Goal: Task Accomplishment & Management: Manage account settings

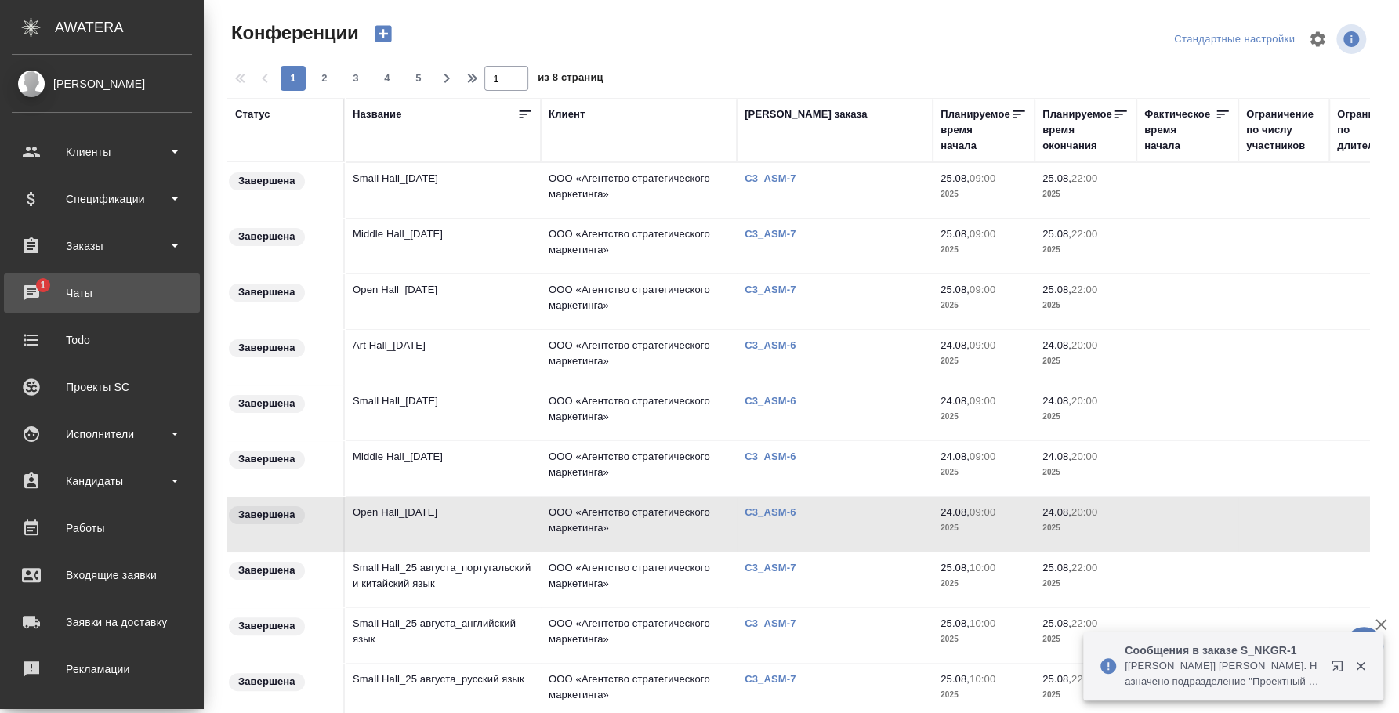
drag, startPoint x: 37, startPoint y: 300, endPoint x: 53, endPoint y: 299, distance: 16.5
click at [38, 300] on div "Чаты" at bounding box center [102, 293] width 180 height 24
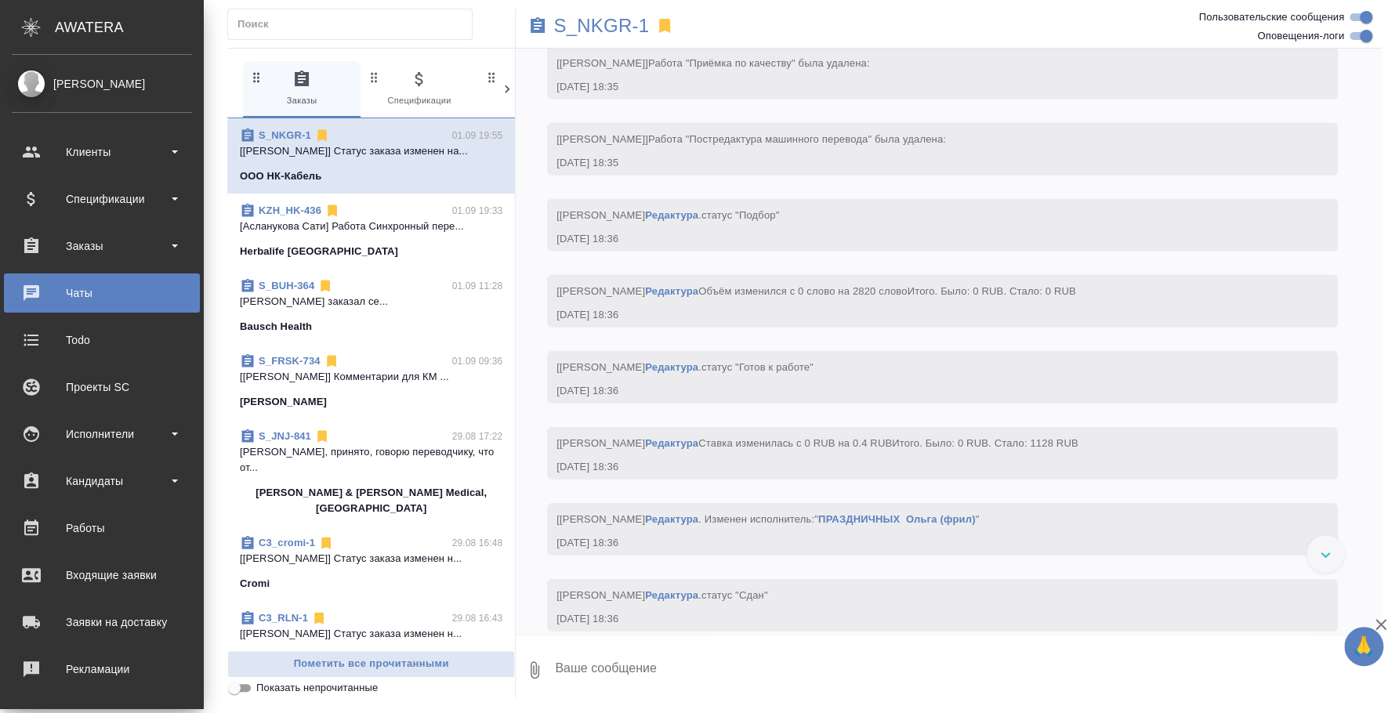
scroll to position [30507, 0]
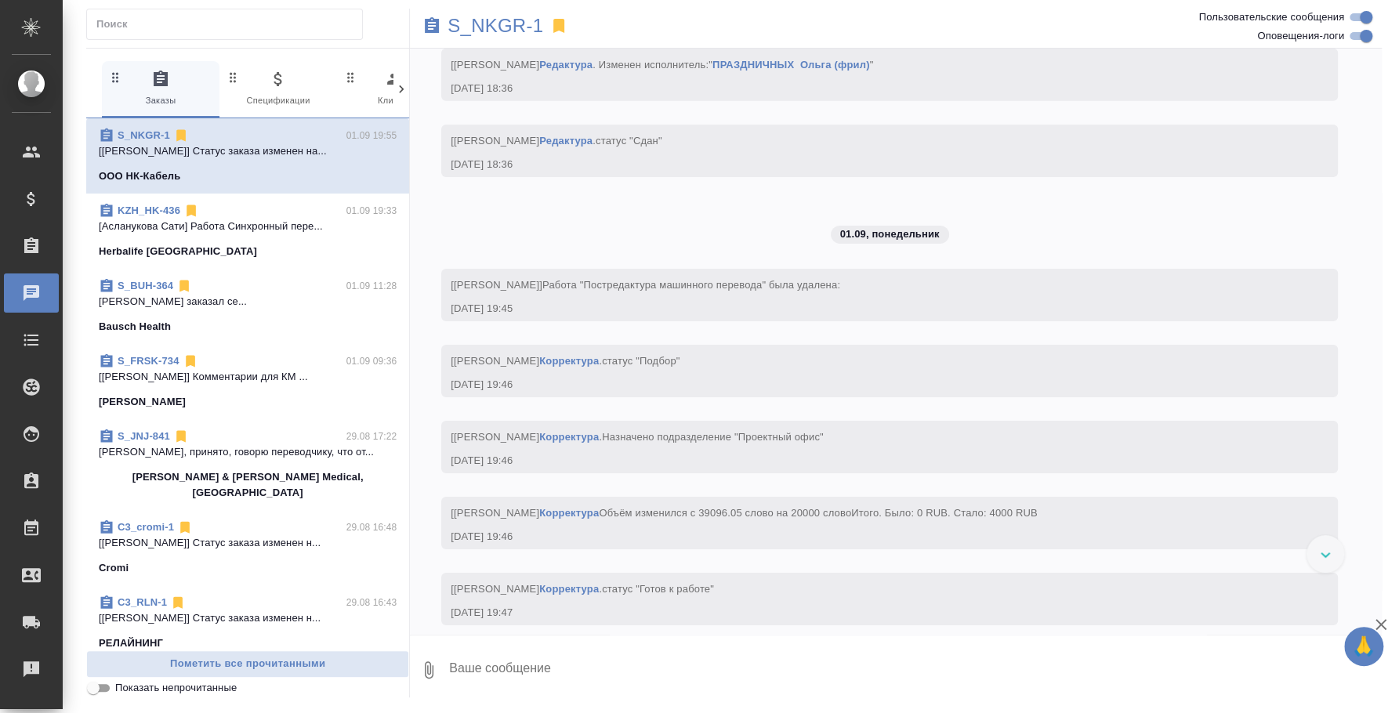
click at [304, 303] on p "Никифорова Валерия Переводчик заказал се..." at bounding box center [248, 302] width 298 height 16
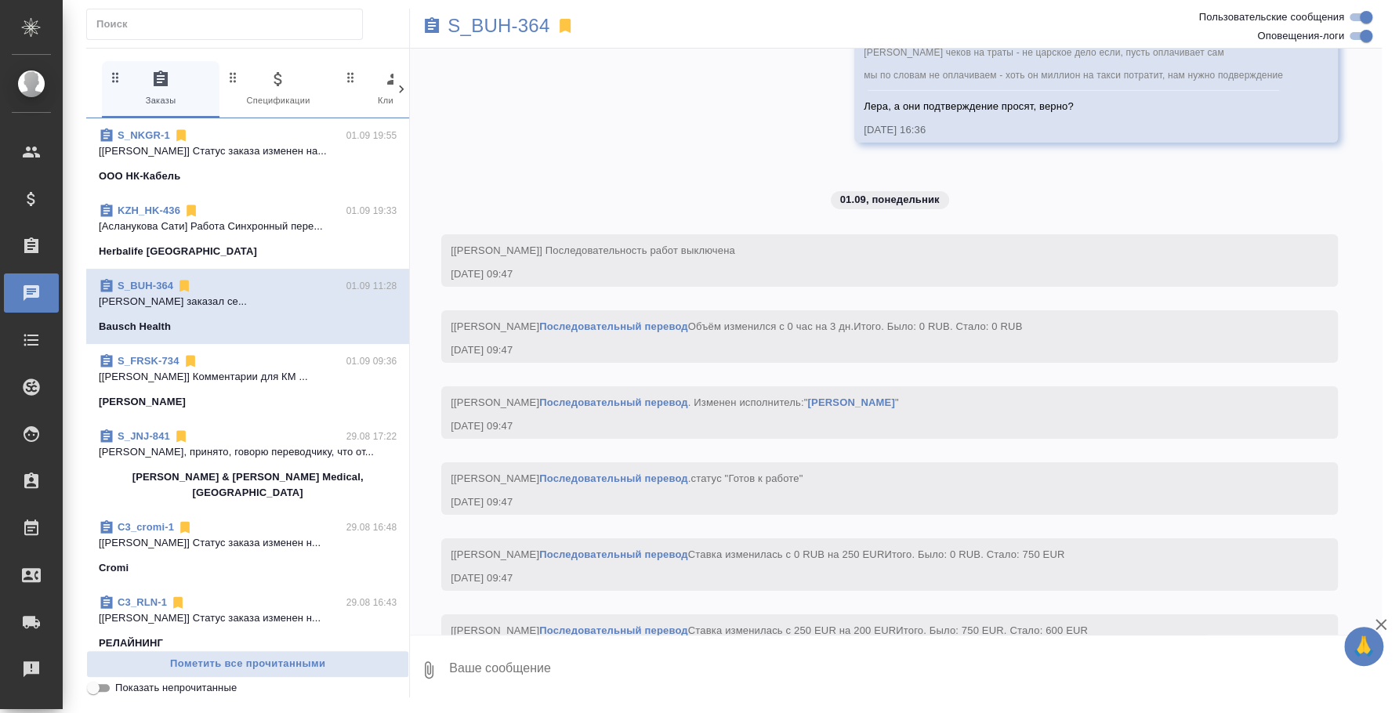
scroll to position [19794, 0]
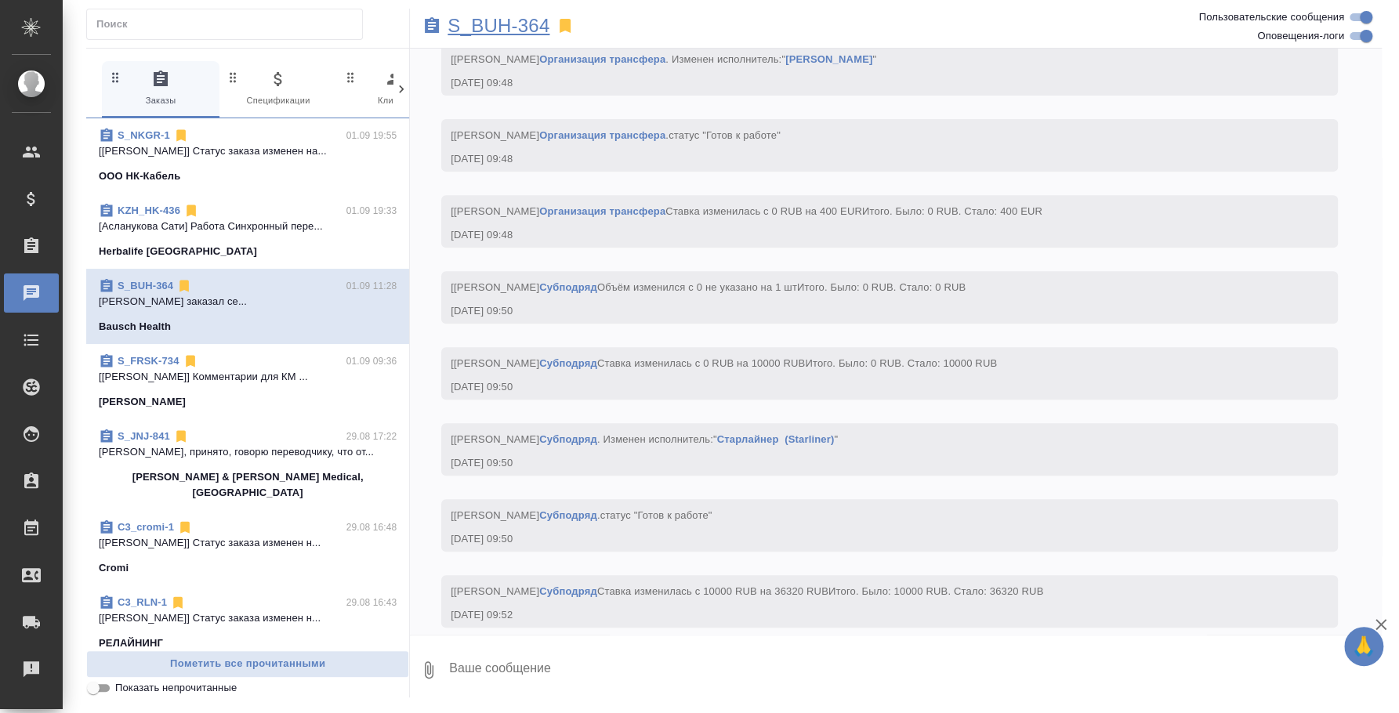
click at [527, 21] on p "S_BUH-364" at bounding box center [499, 26] width 102 height 16
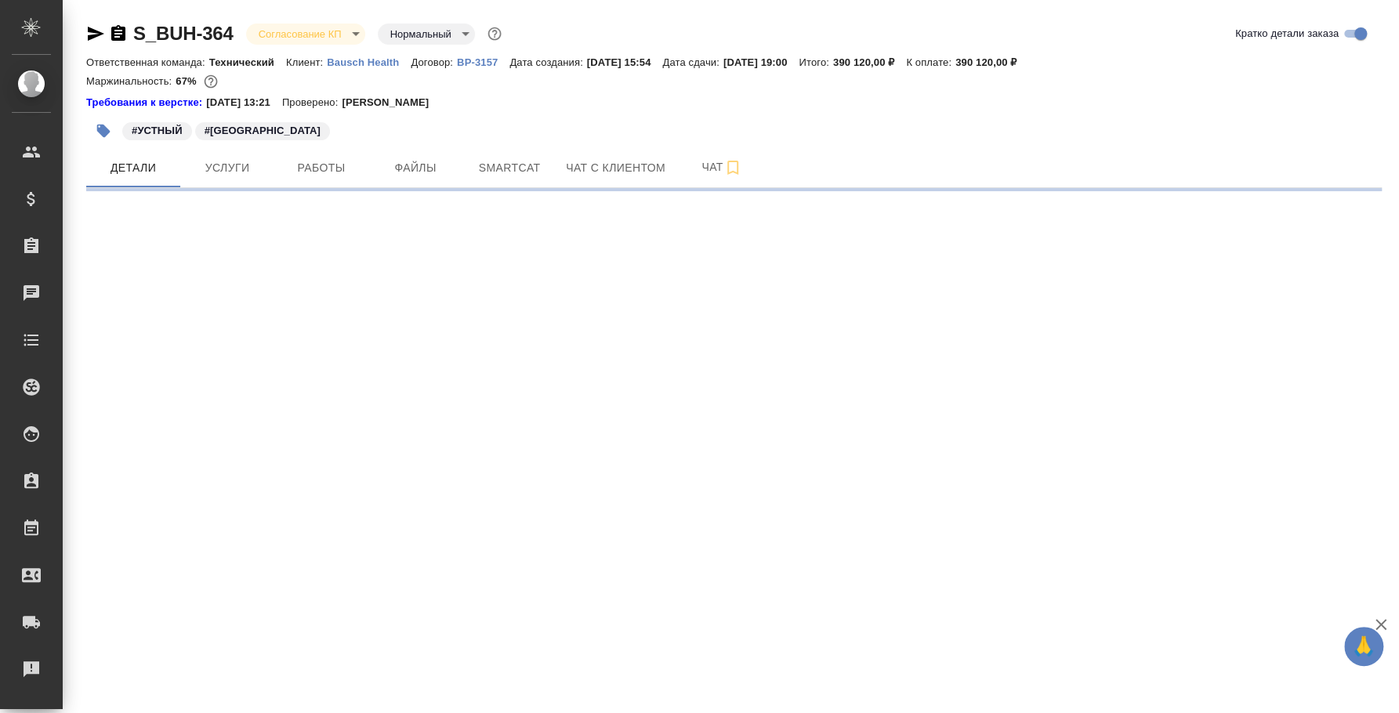
select select "RU"
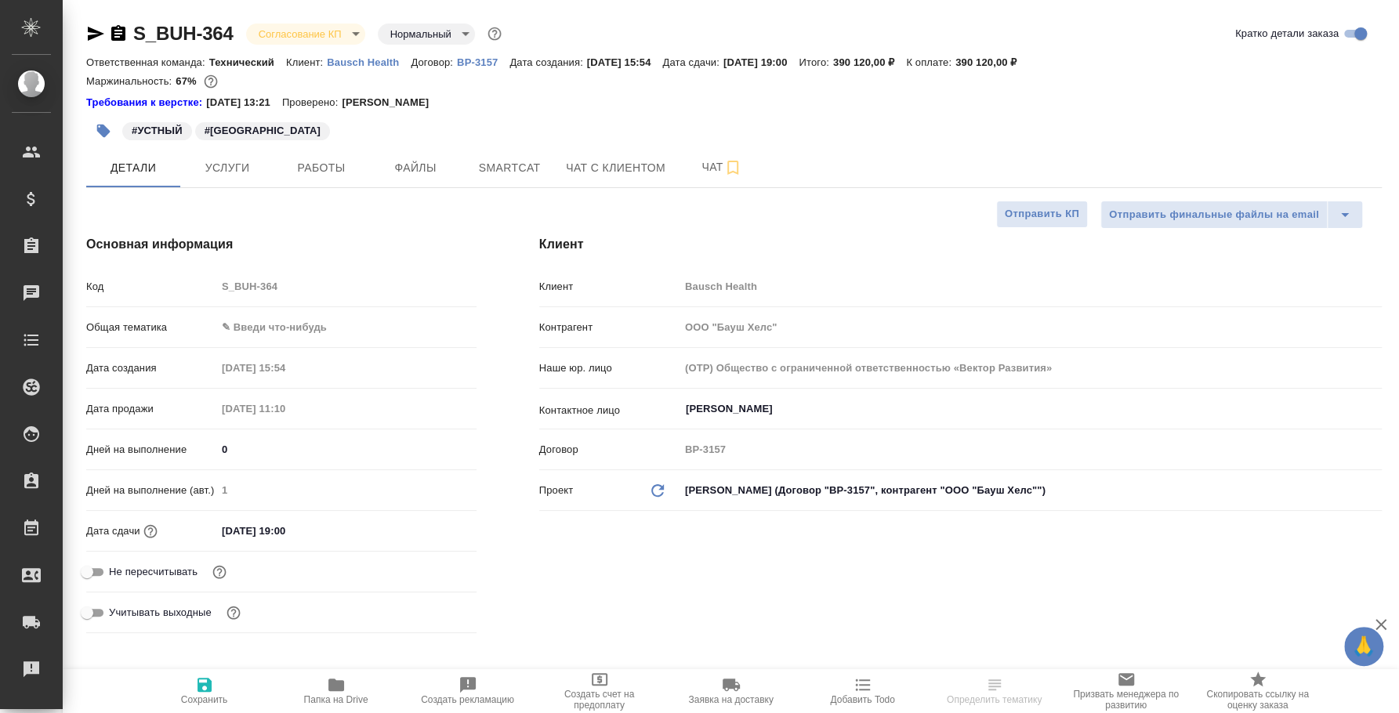
type textarea "x"
type input "Юридический"
type textarea "x"
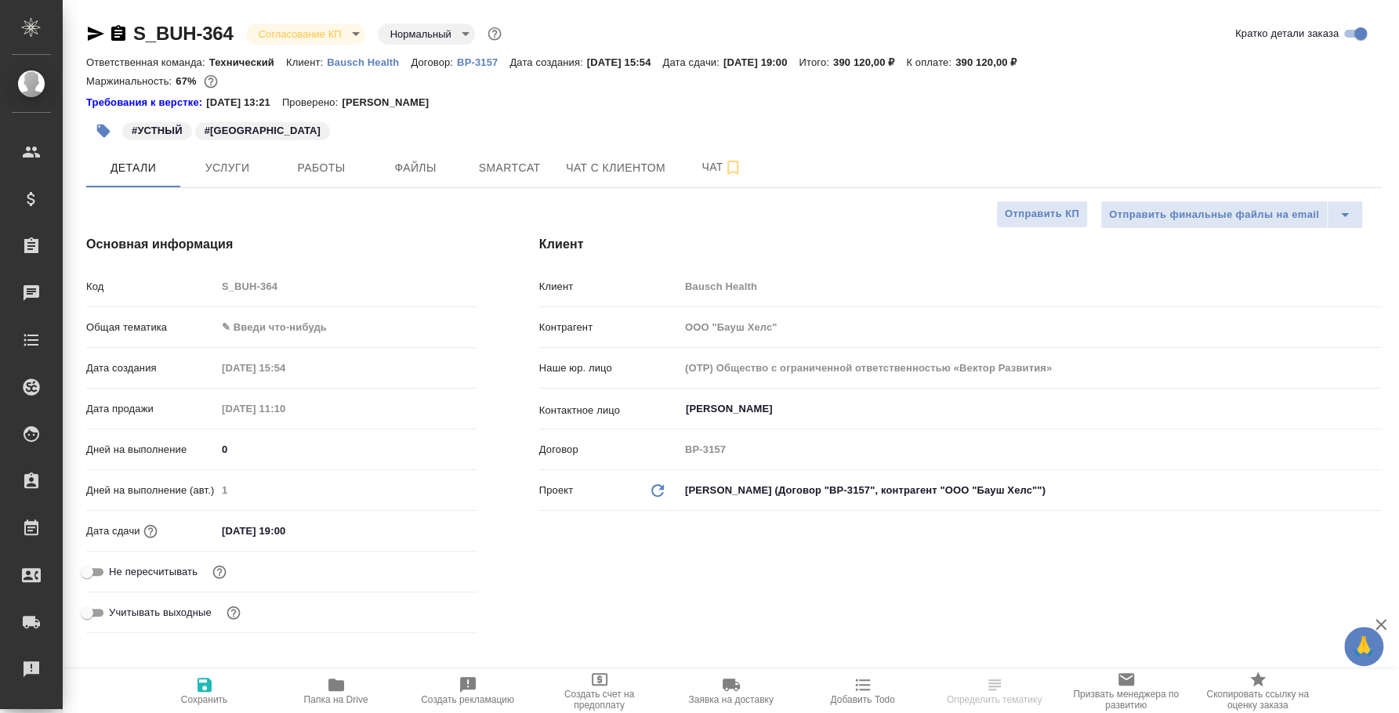
type textarea "x"
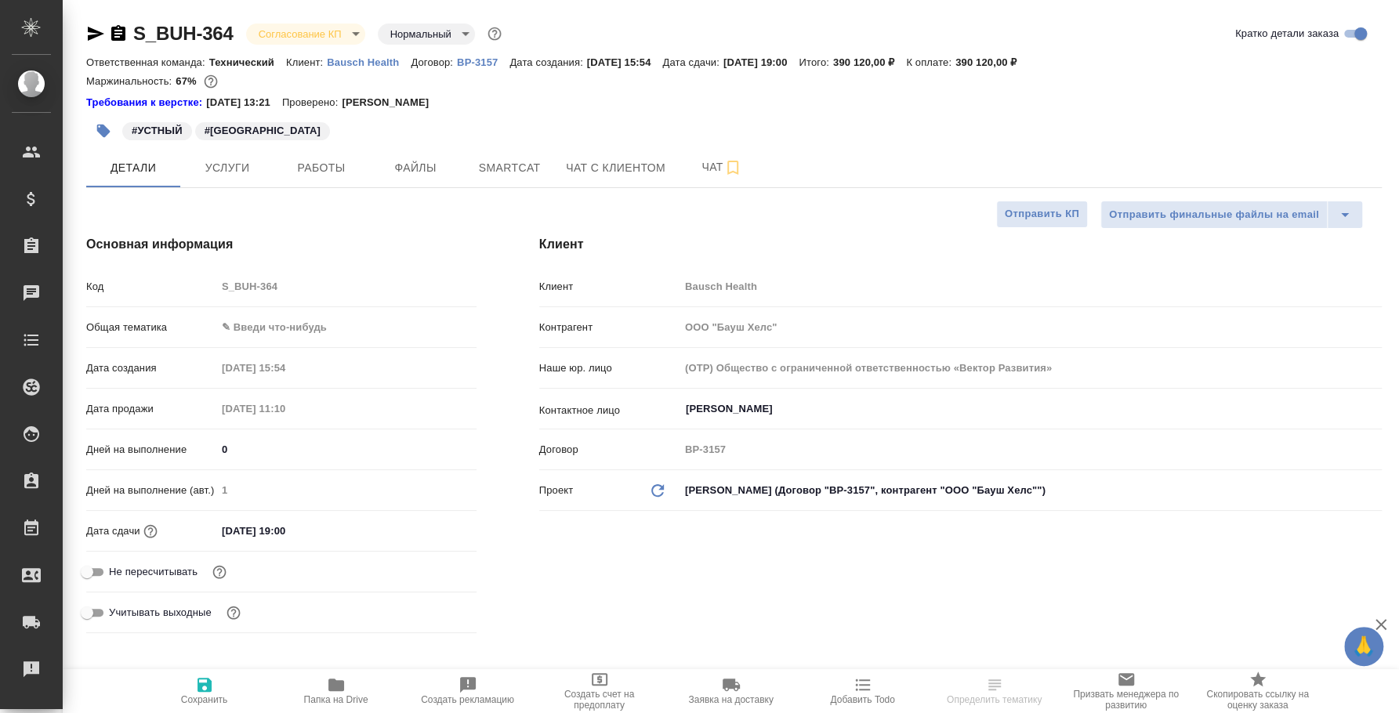
type input "[PERSON_NAME]"
type input "Переверзева Анна a.pereverzeva"
click at [258, 168] on span "Услуги" at bounding box center [227, 168] width 75 height 20
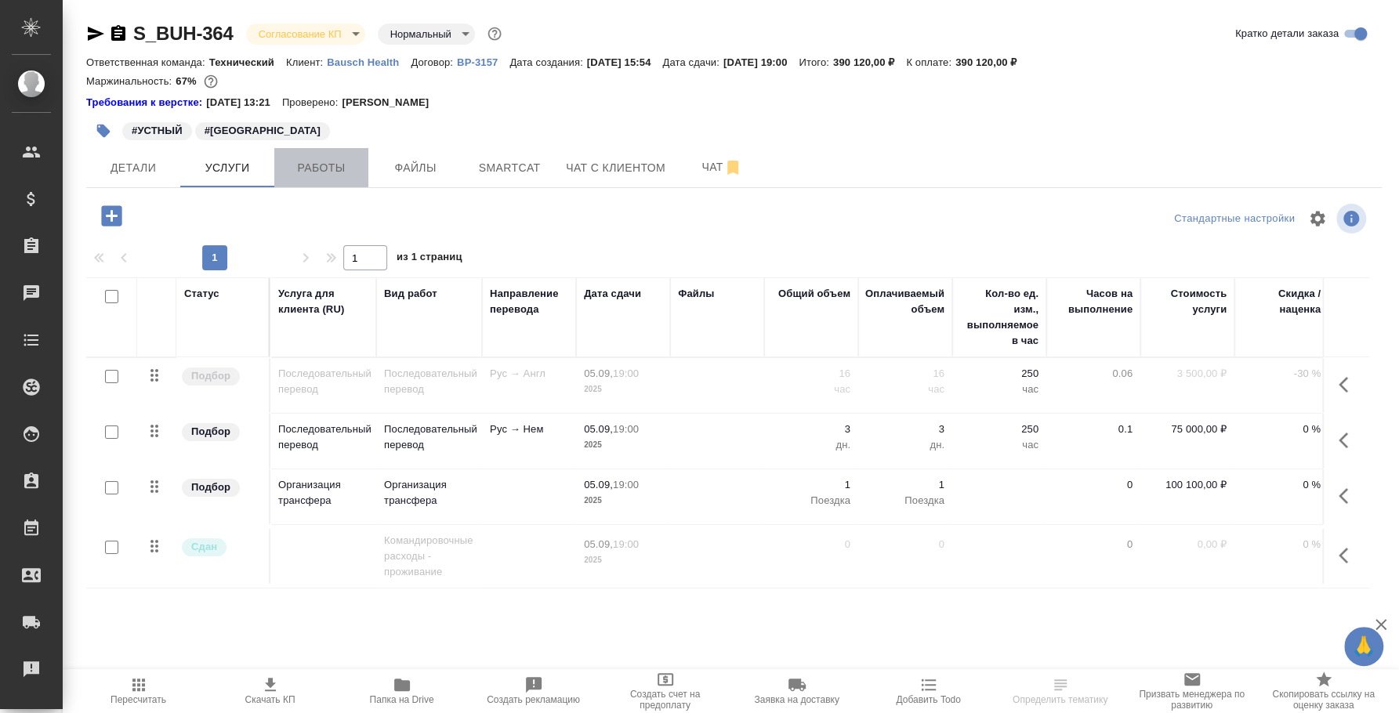
click at [313, 161] on span "Работы" at bounding box center [321, 168] width 75 height 20
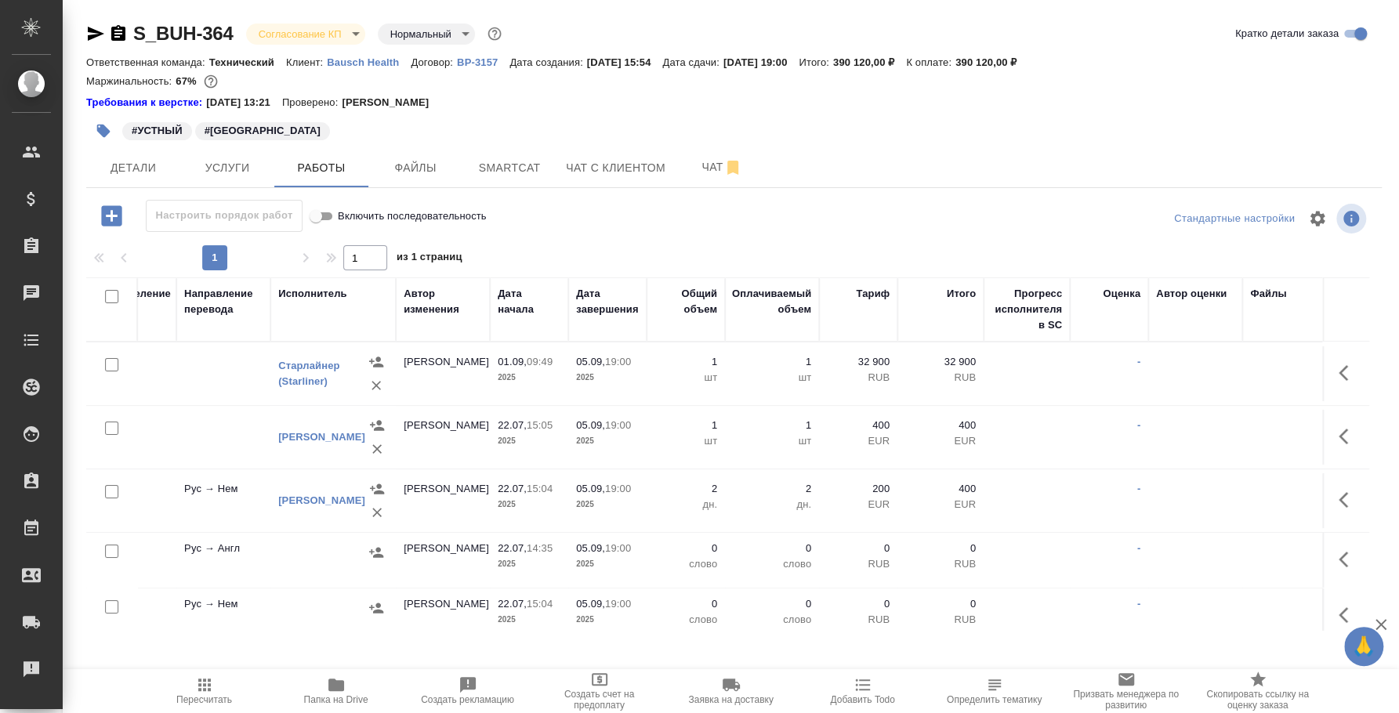
scroll to position [0, 413]
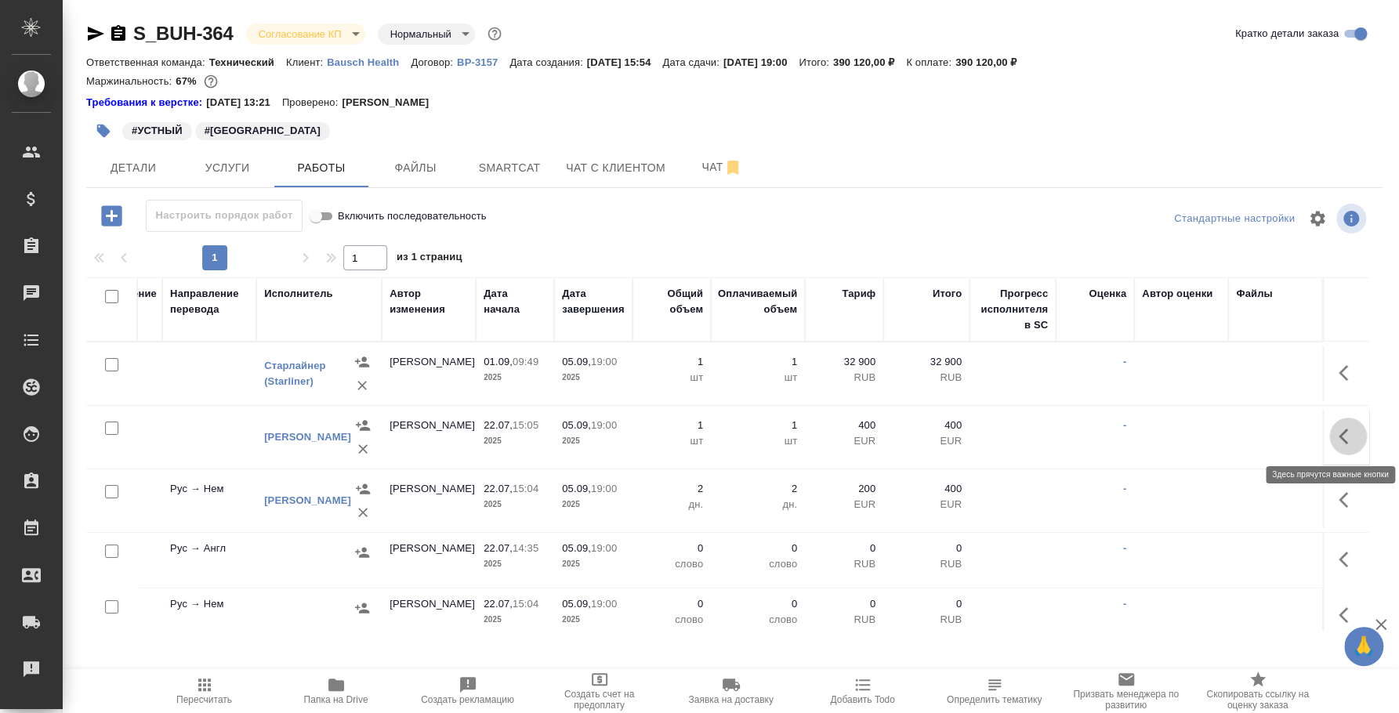
click at [1339, 437] on icon "button" at bounding box center [1348, 436] width 19 height 19
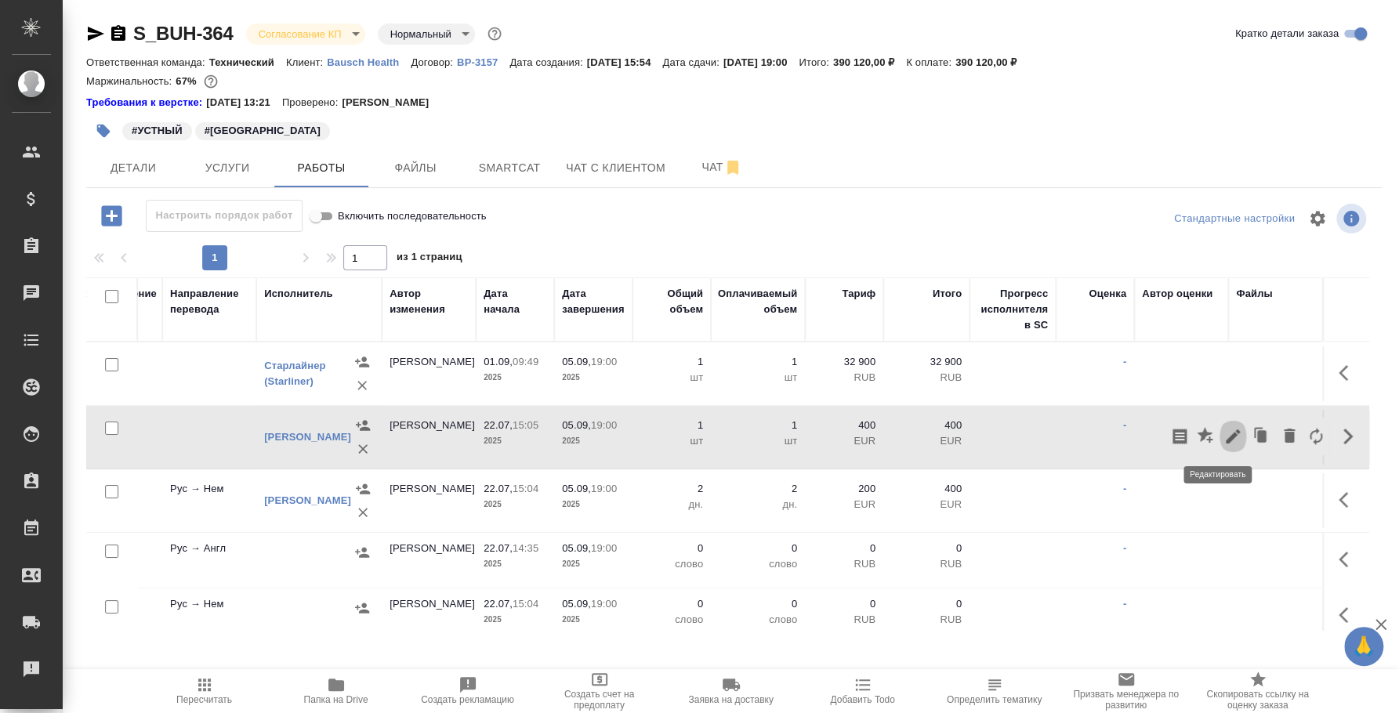
click at [1223, 443] on icon "button" at bounding box center [1232, 436] width 19 height 19
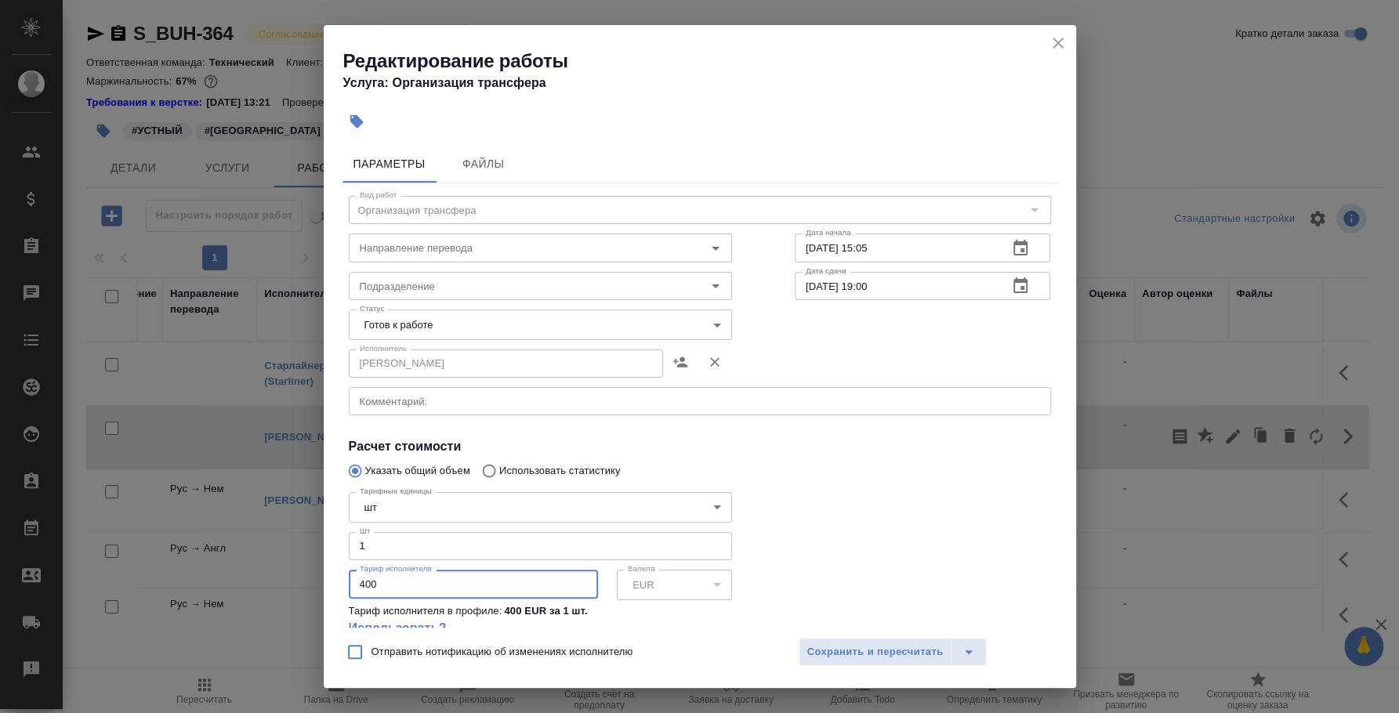
drag, startPoint x: 429, startPoint y: 578, endPoint x: 332, endPoint y: 575, distance: 98.0
click at [332, 575] on div "Параметры Файлы Вид работ Организация трансфера Вид работ Направление перевода …" at bounding box center [700, 383] width 752 height 489
type input "200"
click at [880, 660] on span "Сохранить и пересчитать" at bounding box center [875, 652] width 136 height 18
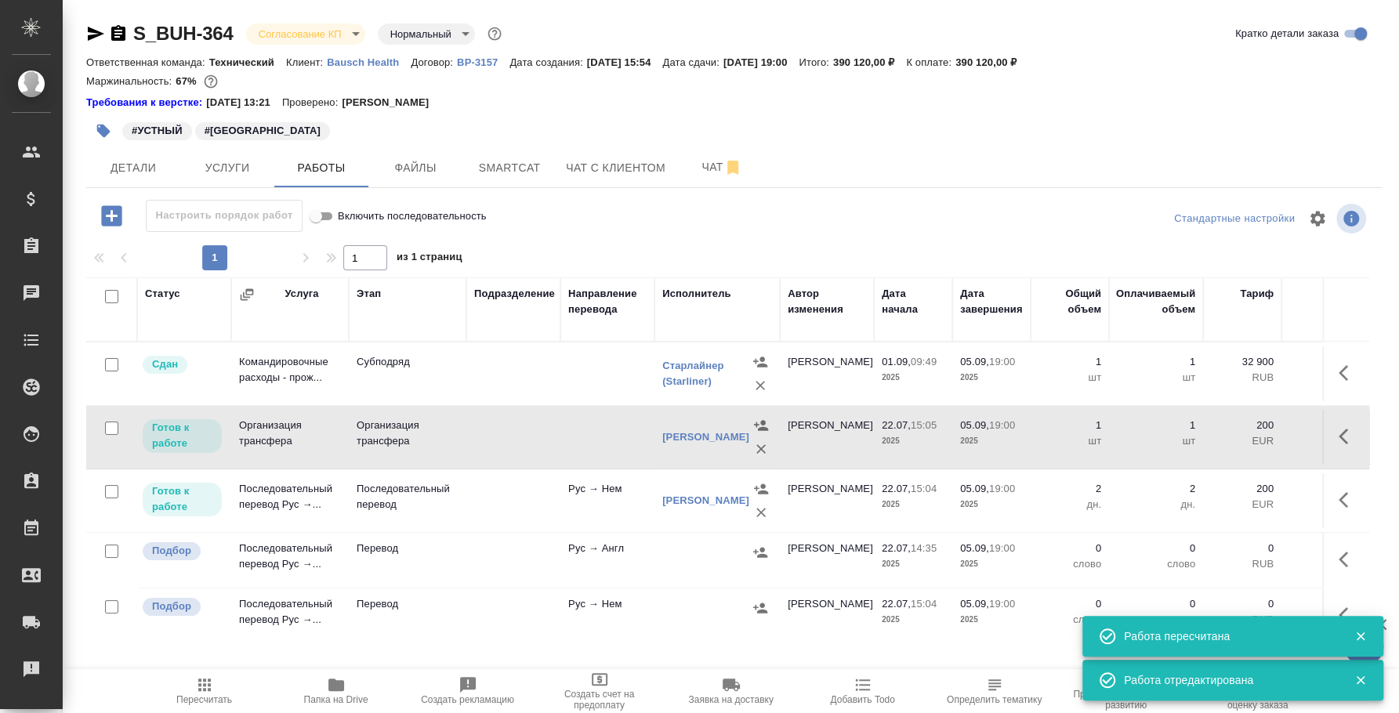
scroll to position [84, 0]
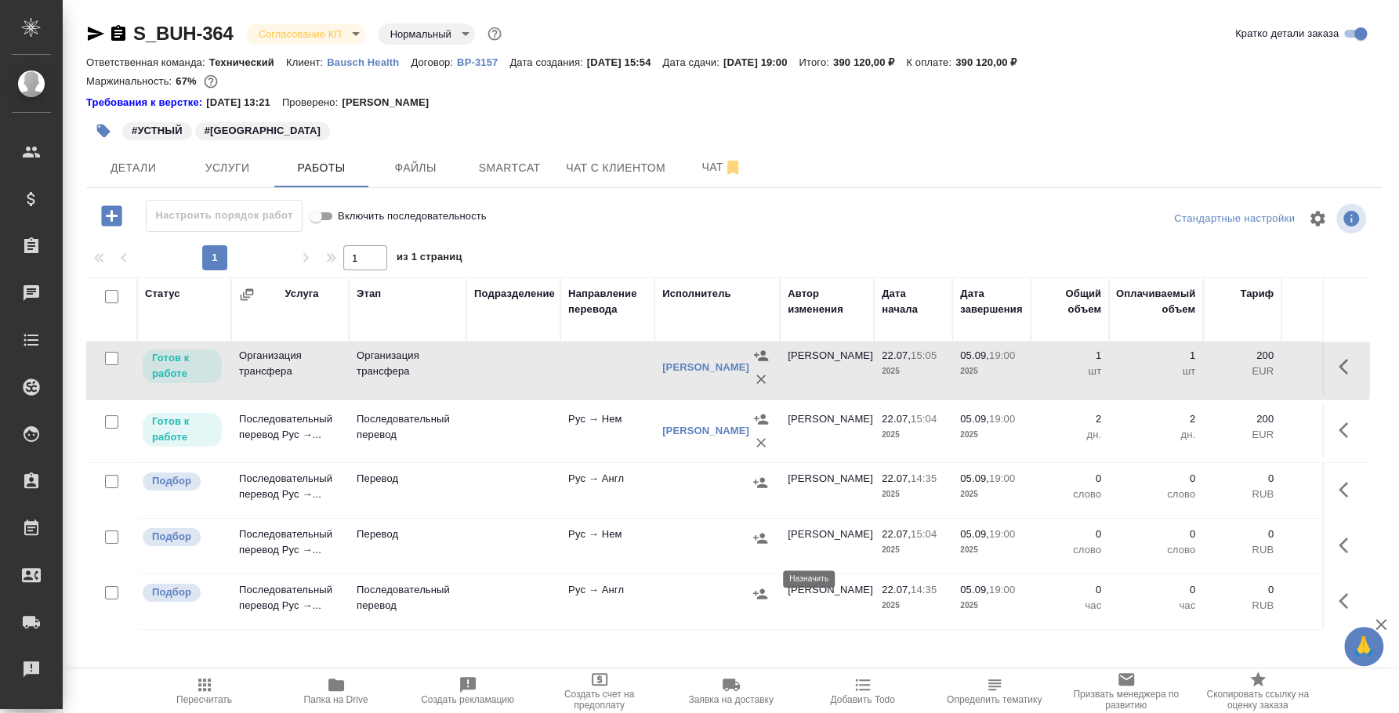
click at [759, 586] on icon "button" at bounding box center [760, 594] width 16 height 16
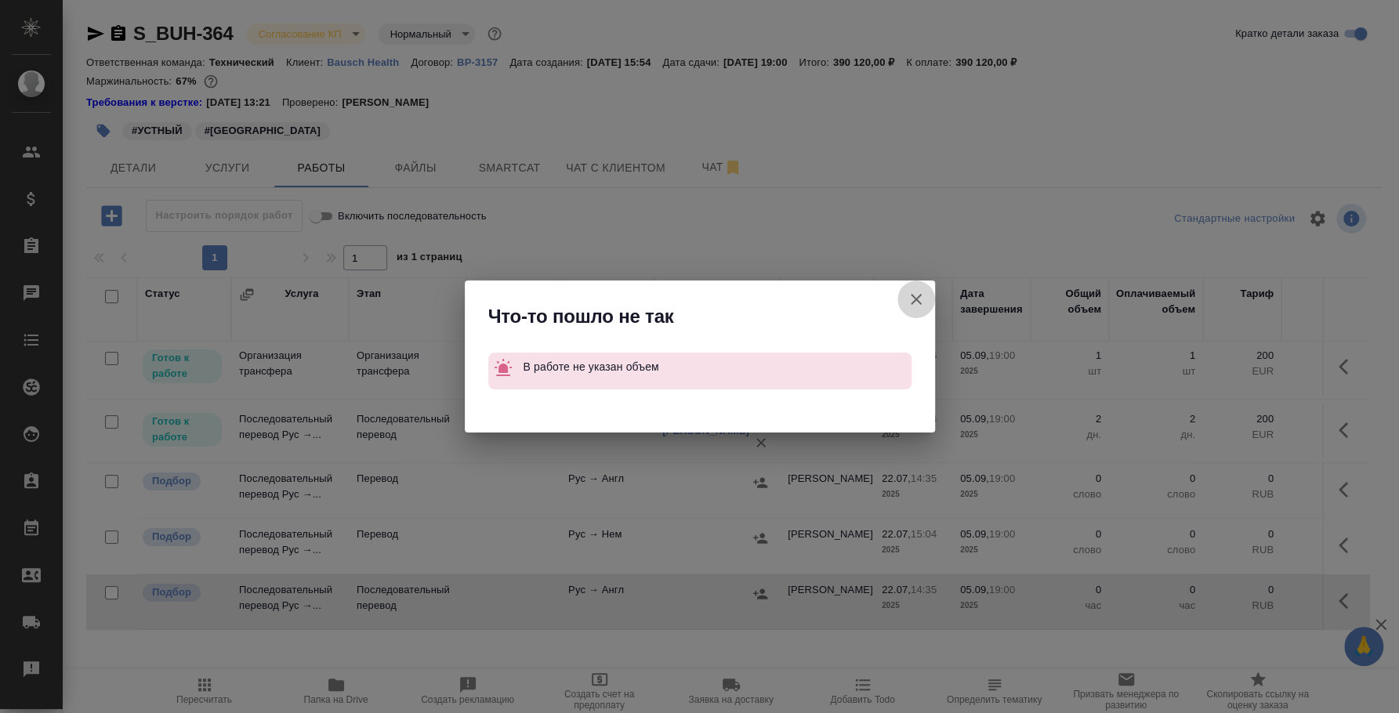
click at [915, 292] on icon "button" at bounding box center [916, 299] width 19 height 19
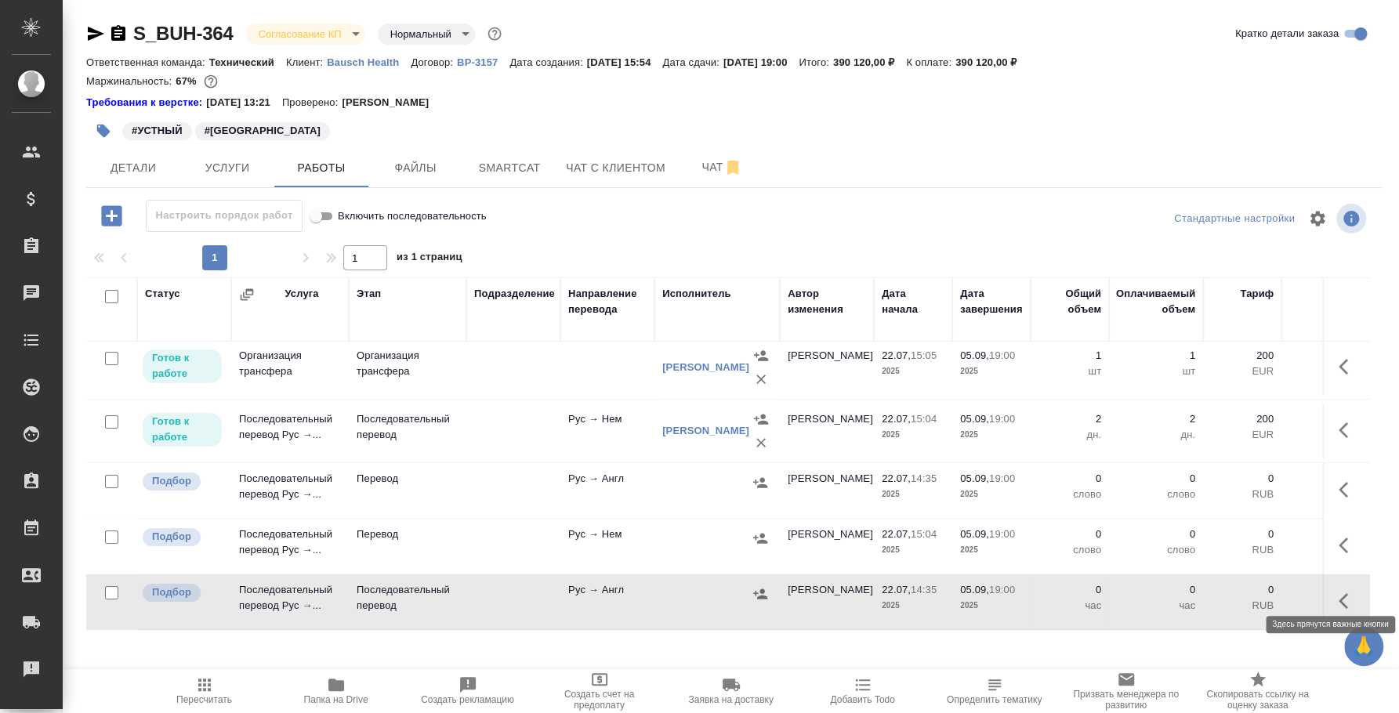
click at [1339, 592] on icon "button" at bounding box center [1348, 601] width 19 height 19
click at [1226, 594] on icon "button" at bounding box center [1233, 601] width 14 height 14
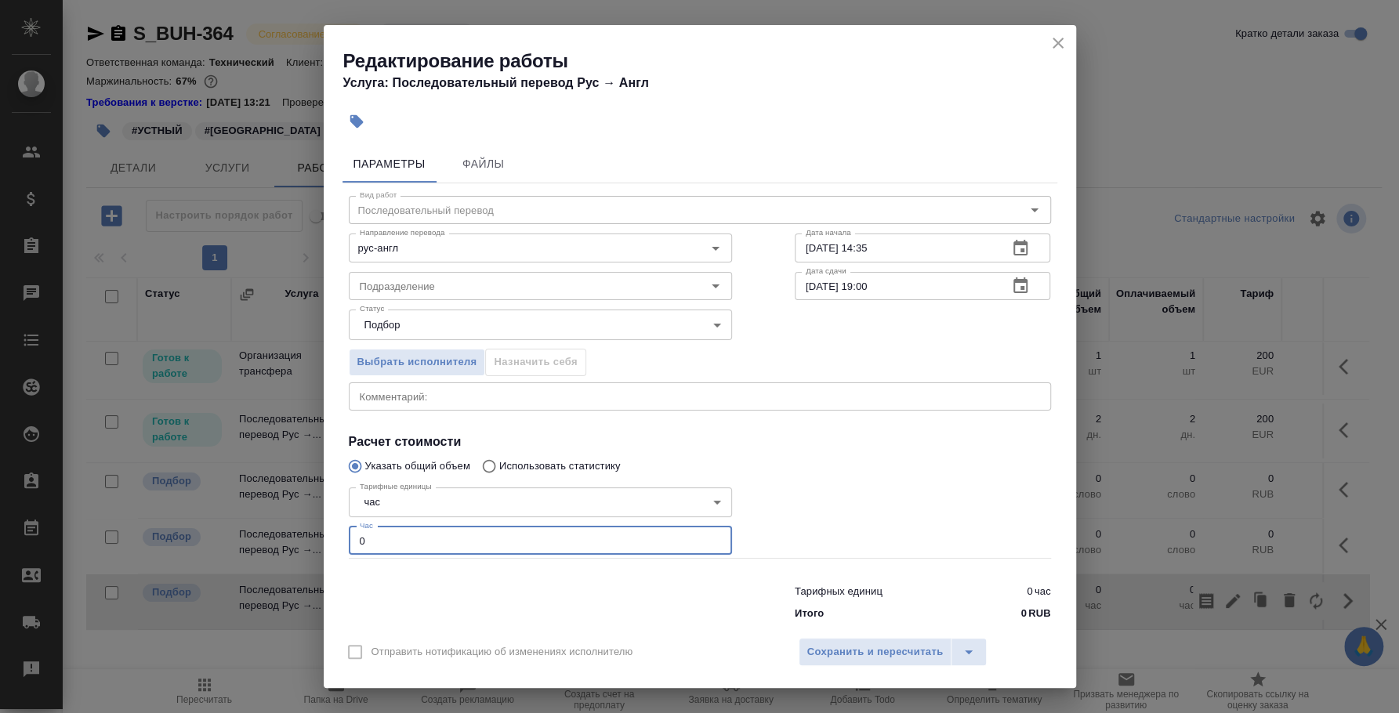
drag, startPoint x: 541, startPoint y: 545, endPoint x: 189, endPoint y: 562, distance: 352.3
click at [189, 562] on div "Редактирование работы Услуга: Последовательный перевод Рус → Англ Параметры Фай…" at bounding box center [699, 356] width 1399 height 713
type input "1"
type input "25"
click at [840, 652] on span "Сохранить и пересчитать" at bounding box center [875, 652] width 136 height 18
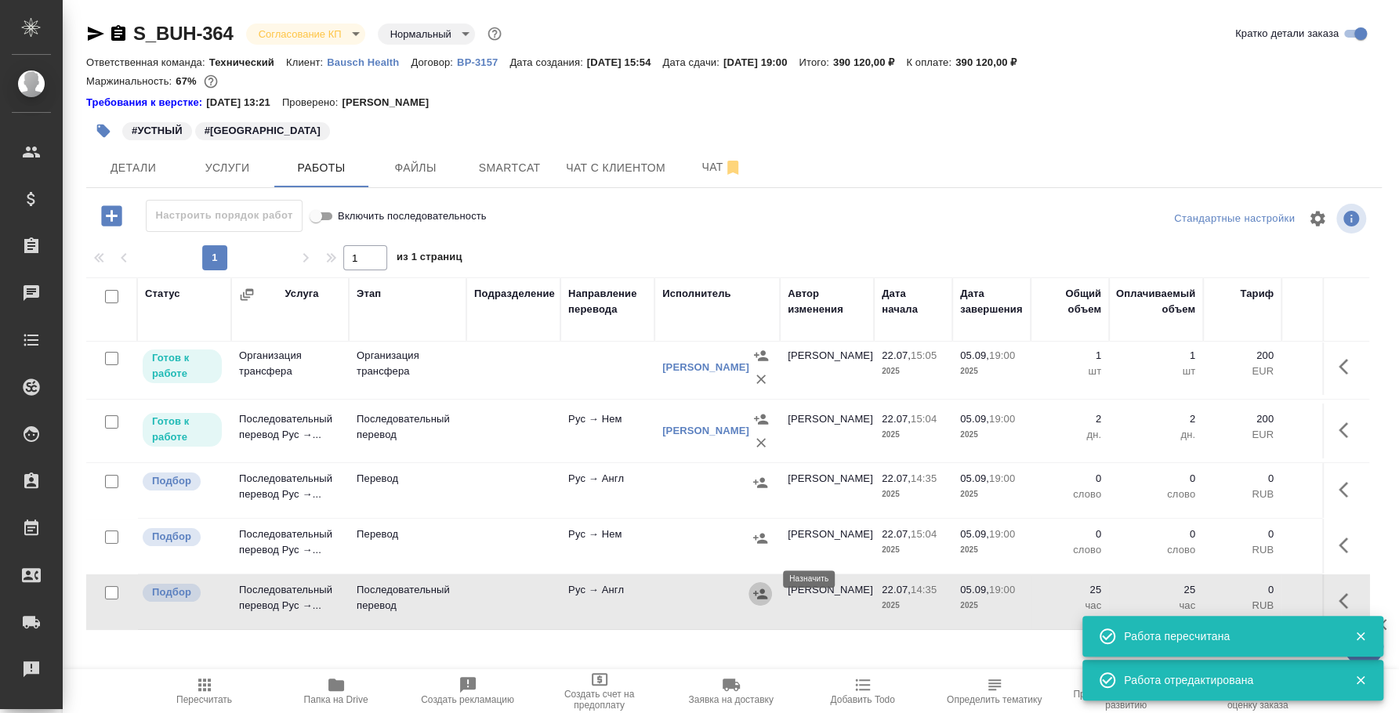
click at [766, 586] on icon "button" at bounding box center [760, 594] width 16 height 16
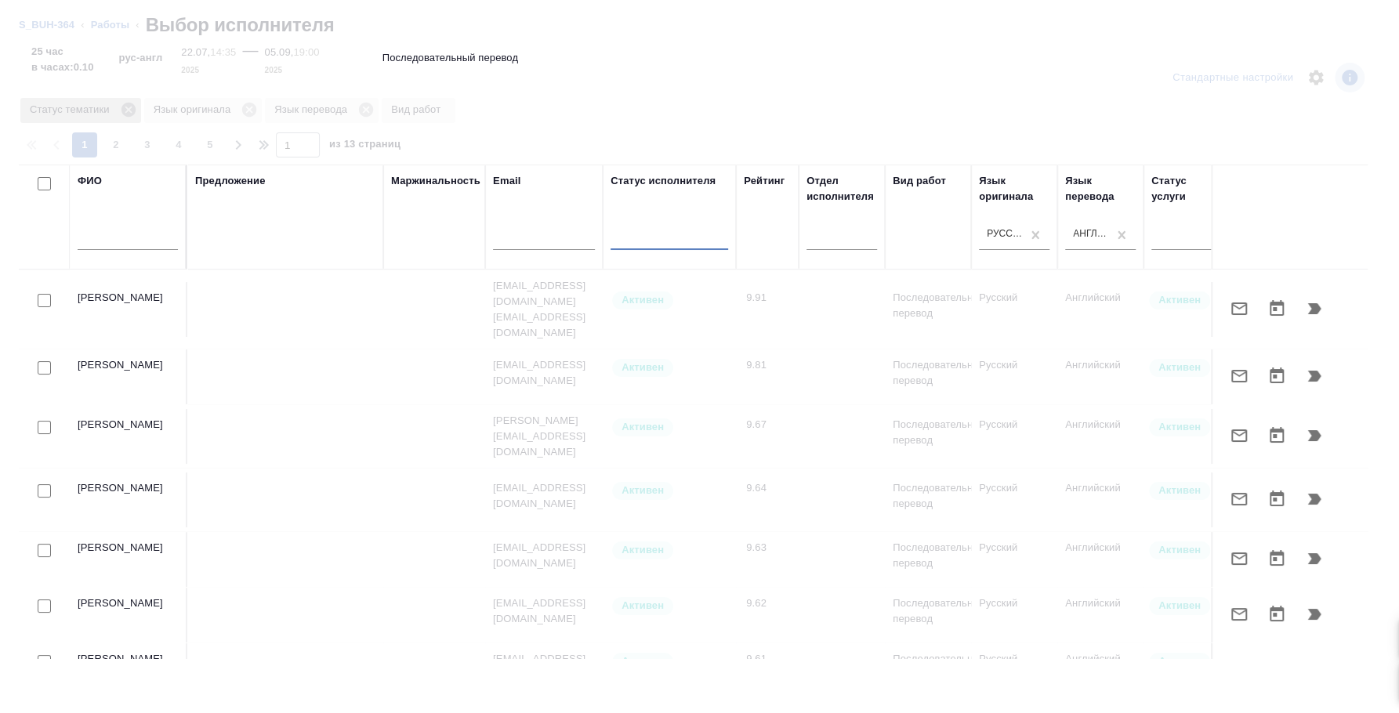
click at [128, 111] on icon at bounding box center [128, 110] width 14 height 14
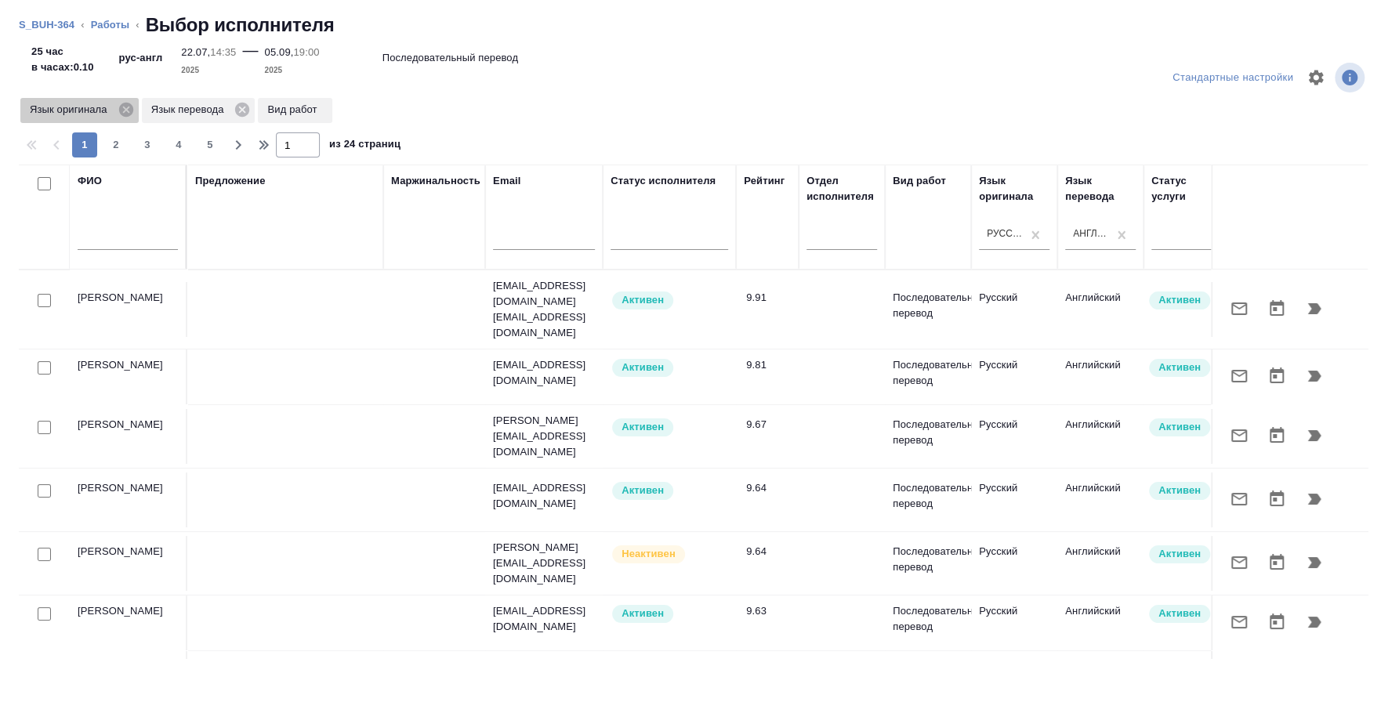
click at [128, 111] on icon at bounding box center [126, 109] width 17 height 17
click at [1317, 100] on div "Язык перевода Вид работ" at bounding box center [693, 110] width 1349 height 28
drag, startPoint x: 174, startPoint y: 241, endPoint x: 151, endPoint y: 241, distance: 22.7
click at [161, 241] on input "text" at bounding box center [128, 240] width 100 height 20
click at [150, 241] on input "text" at bounding box center [128, 240] width 100 height 20
